Goal: Use online tool/utility: Utilize a website feature to perform a specific function

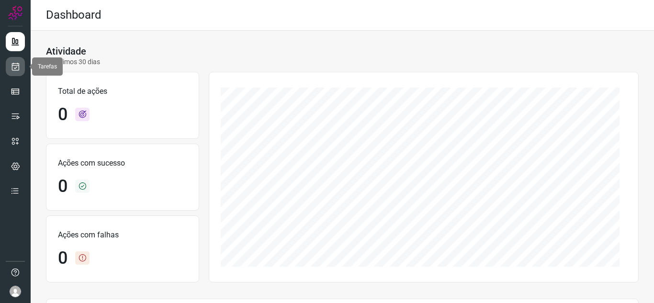
click at [18, 73] on link at bounding box center [15, 66] width 19 height 19
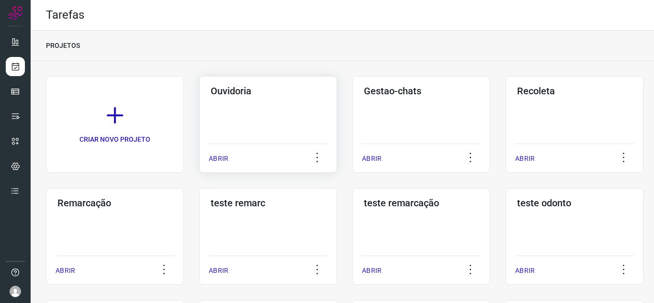
click at [352, 170] on div "Ouvidoria ABRIR" at bounding box center [421, 124] width 138 height 97
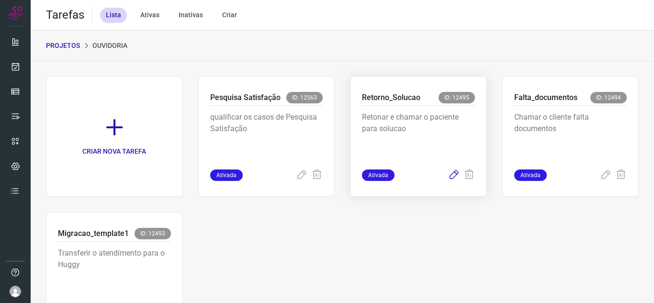
click at [449, 178] on icon at bounding box center [453, 174] width 11 height 11
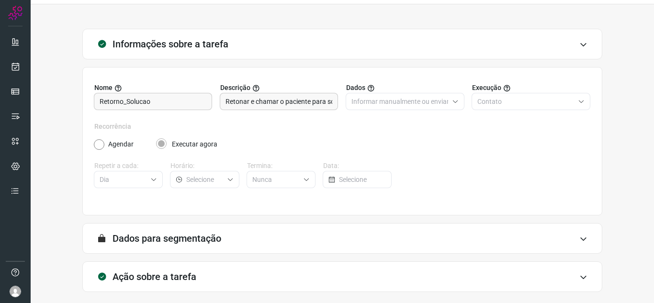
scroll to position [71, 0]
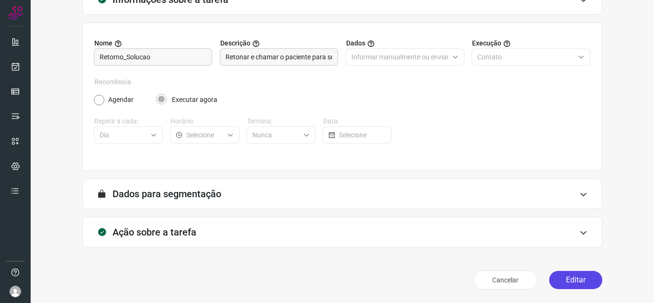
click at [551, 280] on button "Editar" at bounding box center [575, 280] width 53 height 18
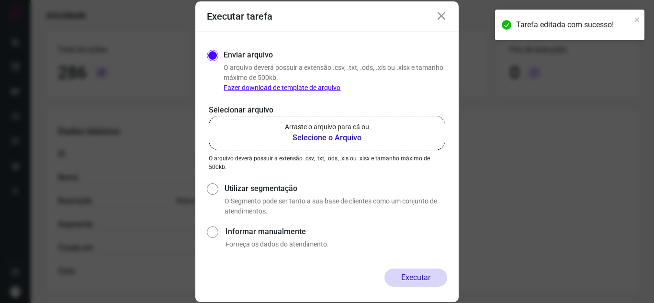
click at [319, 125] on p "Arraste o arquivo para cá ou" at bounding box center [327, 127] width 84 height 10
click at [0, 0] on input "Arraste o arquivo para cá ou Selecione o Arquivo" at bounding box center [0, 0] width 0 height 0
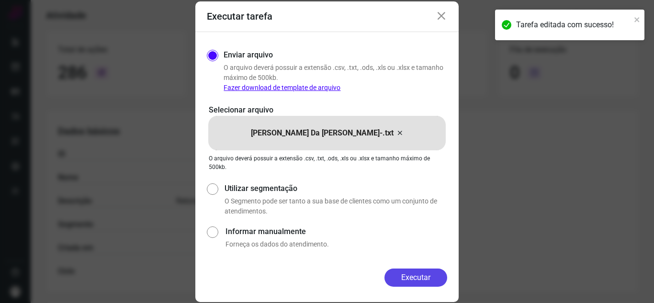
click at [414, 272] on button "Executar" at bounding box center [415, 277] width 63 height 18
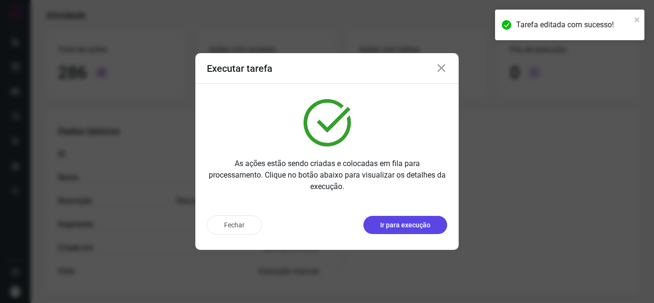
click at [422, 226] on p "Ir para execução" at bounding box center [405, 225] width 50 height 10
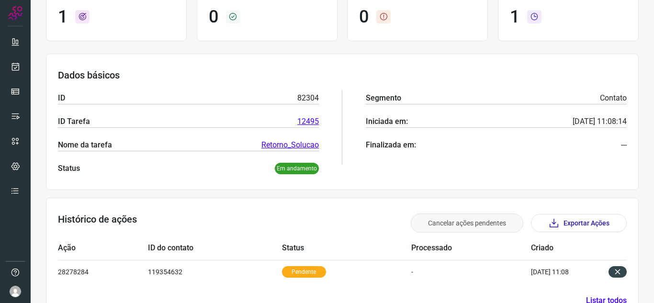
scroll to position [116, 0]
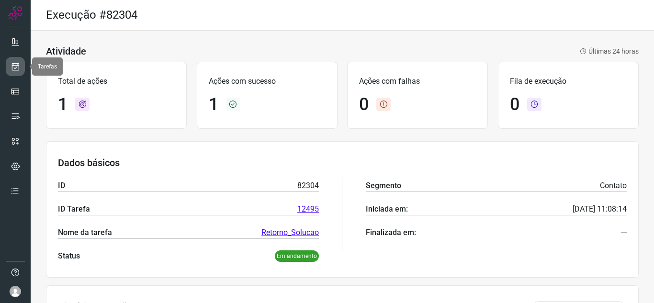
click at [17, 73] on link at bounding box center [15, 66] width 19 height 19
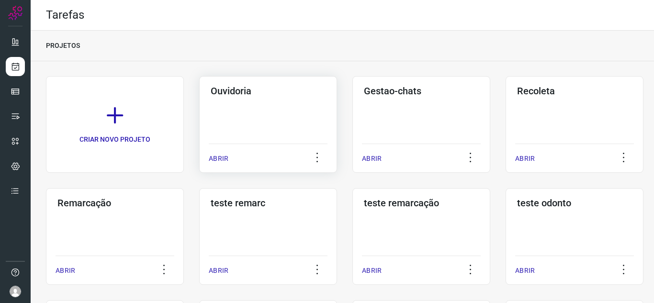
click at [352, 161] on div "Ouvidoria ABRIR" at bounding box center [421, 124] width 138 height 97
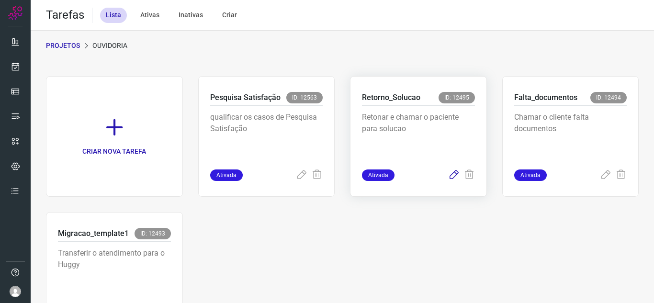
click at [453, 170] on icon at bounding box center [453, 174] width 11 height 11
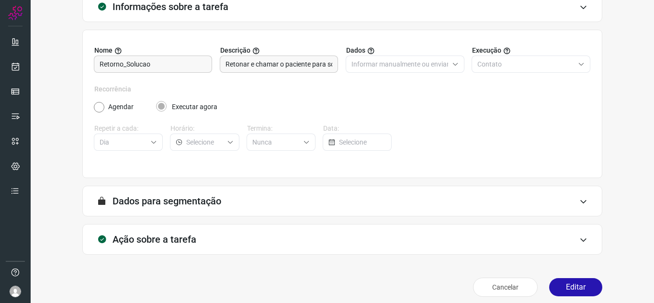
scroll to position [71, 0]
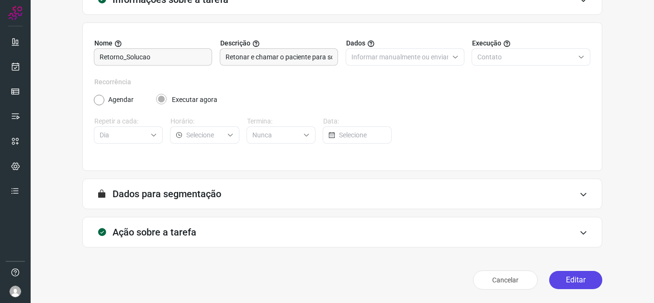
click at [551, 276] on button "Editar" at bounding box center [575, 280] width 53 height 18
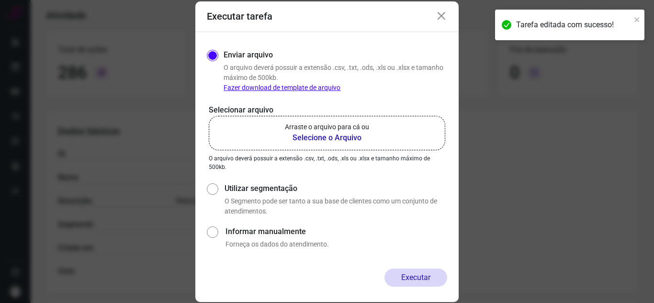
click at [322, 127] on p "Arraste o arquivo para cá ou" at bounding box center [327, 127] width 84 height 10
click at [0, 0] on input "Arraste o arquivo para cá ou Selecione o Arquivo" at bounding box center [0, 0] width 0 height 0
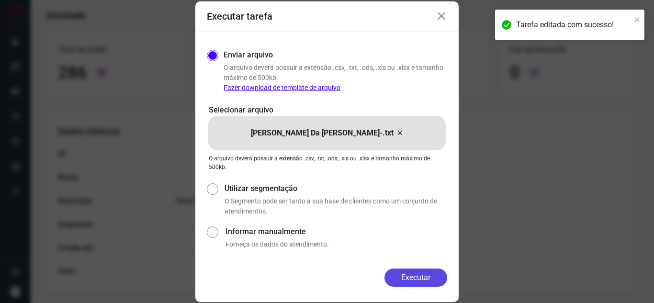
click at [434, 280] on button "Executar" at bounding box center [415, 277] width 63 height 18
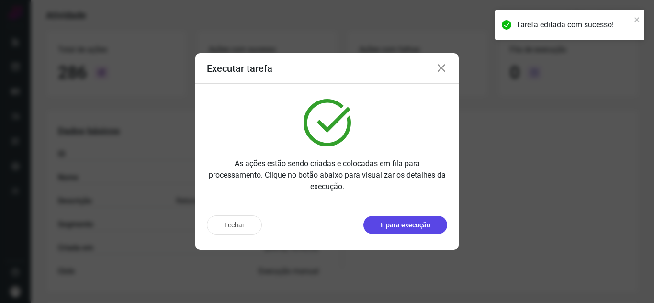
click at [431, 228] on button "Ir para execução" at bounding box center [405, 225] width 84 height 18
